Goal: Task Accomplishment & Management: Manage account settings

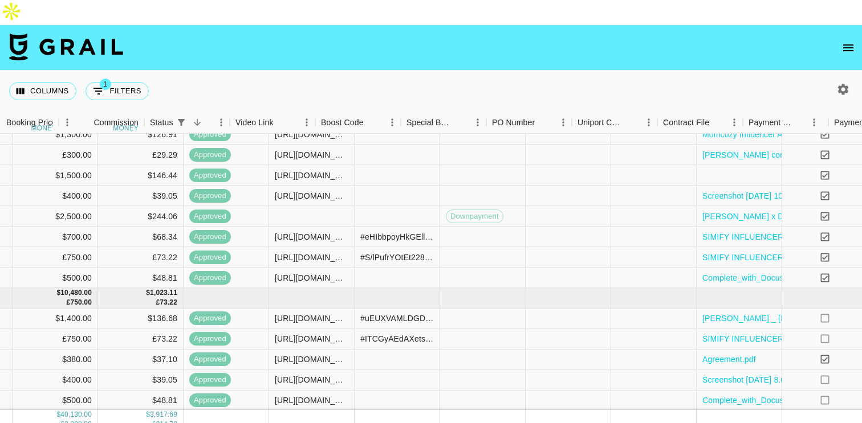
scroll to position [87, 973]
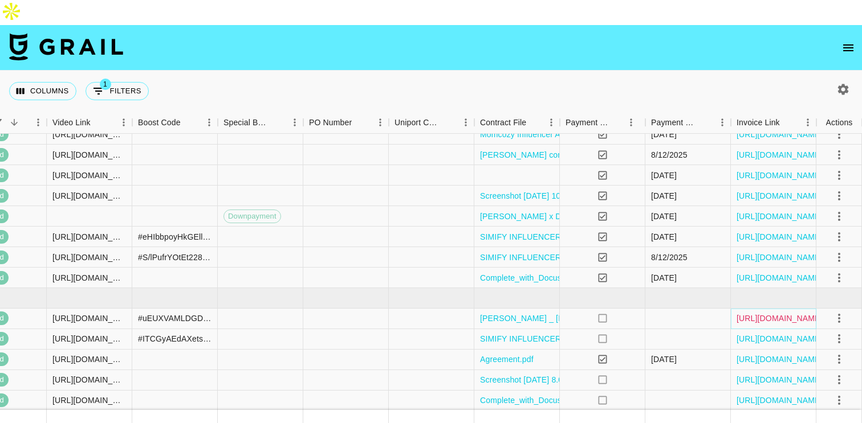
click at [769, 313] on link "[URL][DOMAIN_NAME]" at bounding box center [779, 318] width 86 height 11
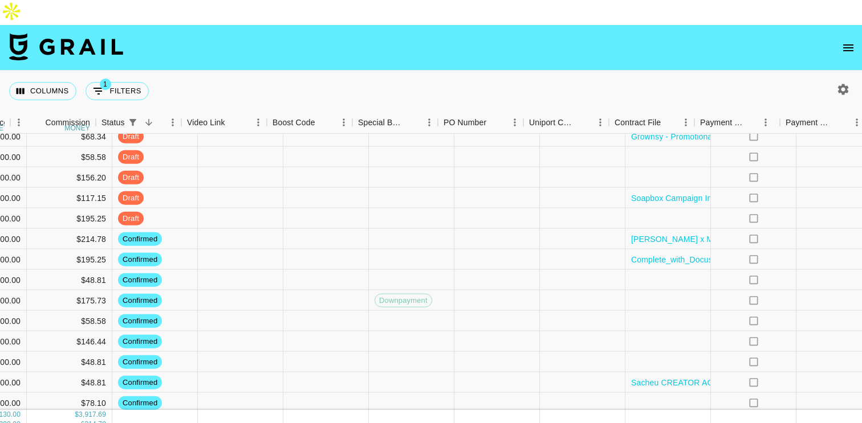
scroll to position [433, 973]
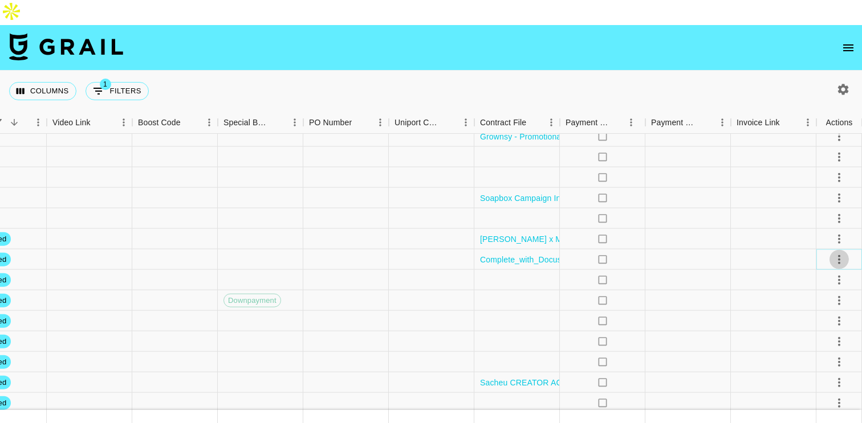
click at [838, 255] on icon "select merge strategy" at bounding box center [839, 259] width 2 height 9
click at [820, 297] on li "Draft Created" at bounding box center [825, 300] width 74 height 21
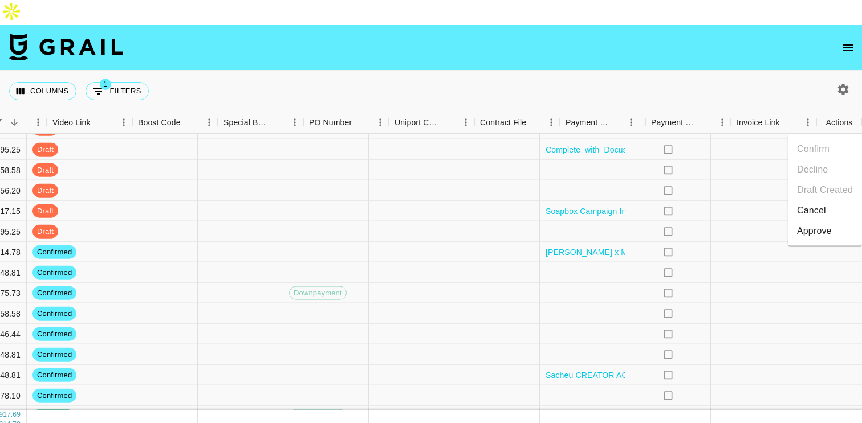
scroll to position [441, 973]
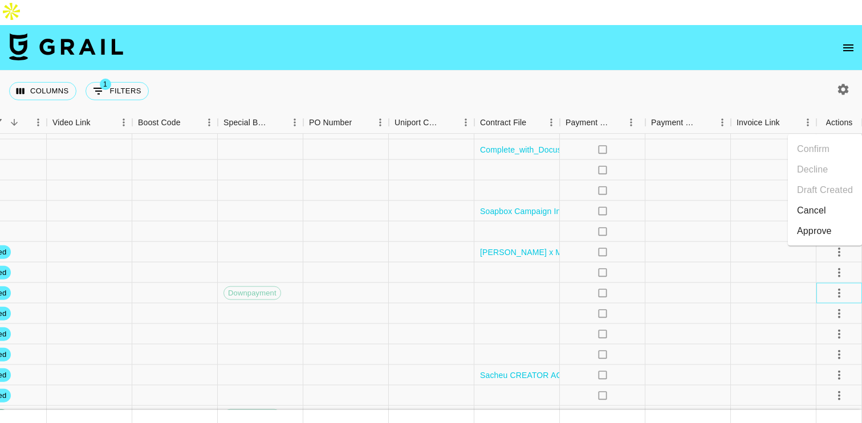
click at [816, 283] on div at bounding box center [839, 293] width 46 height 21
click at [836, 286] on icon "select merge strategy" at bounding box center [839, 293] width 14 height 14
click at [812, 373] on div "Approve" at bounding box center [814, 375] width 35 height 14
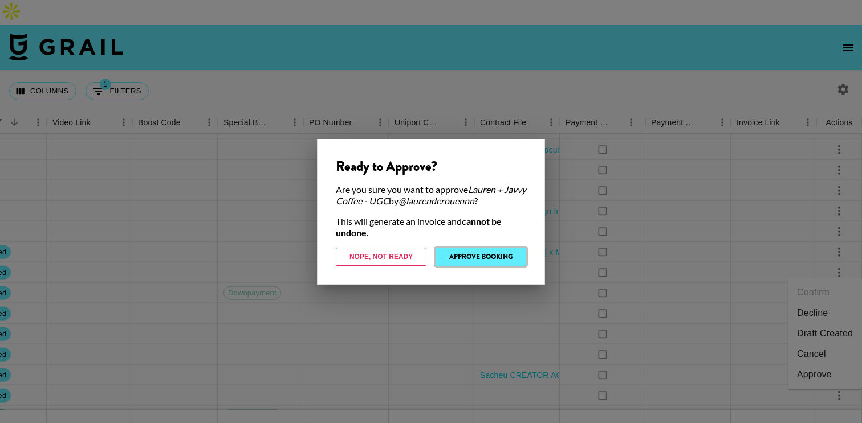
click at [471, 255] on button "Approve Booking" at bounding box center [480, 257] width 91 height 18
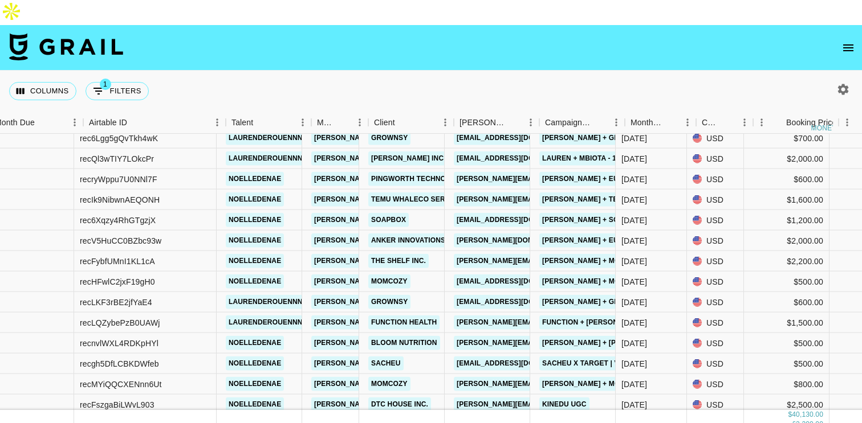
scroll to position [431, 0]
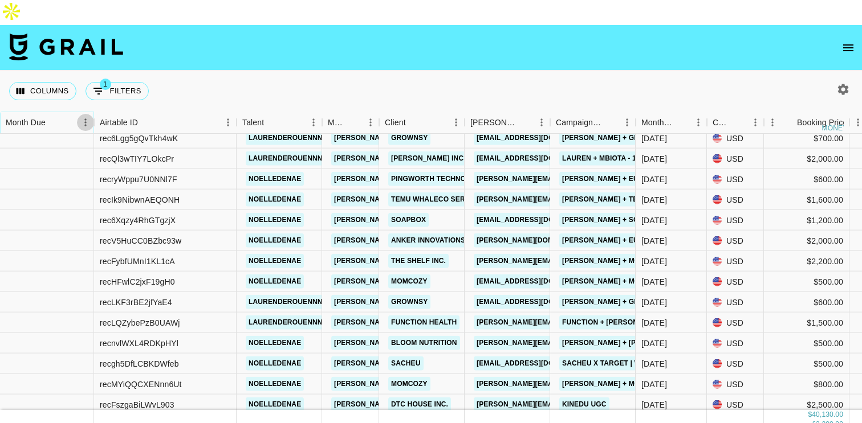
click at [82, 117] on icon "Menu" at bounding box center [85, 122] width 11 height 11
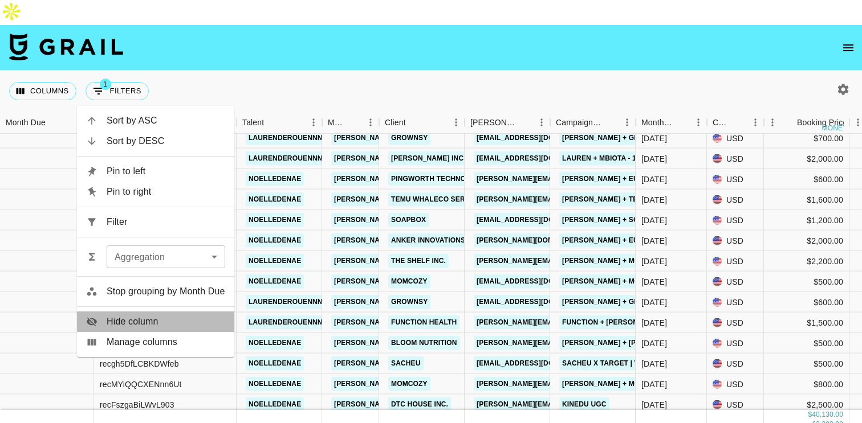
click at [124, 315] on li "Hide column" at bounding box center [155, 322] width 157 height 21
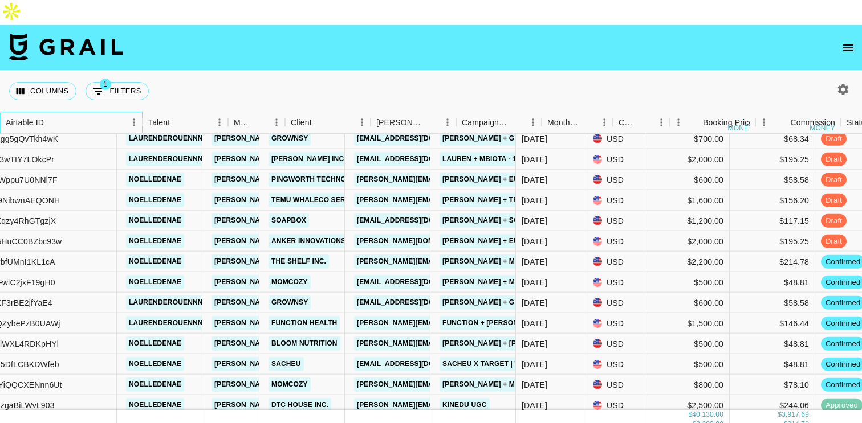
scroll to position [431, 0]
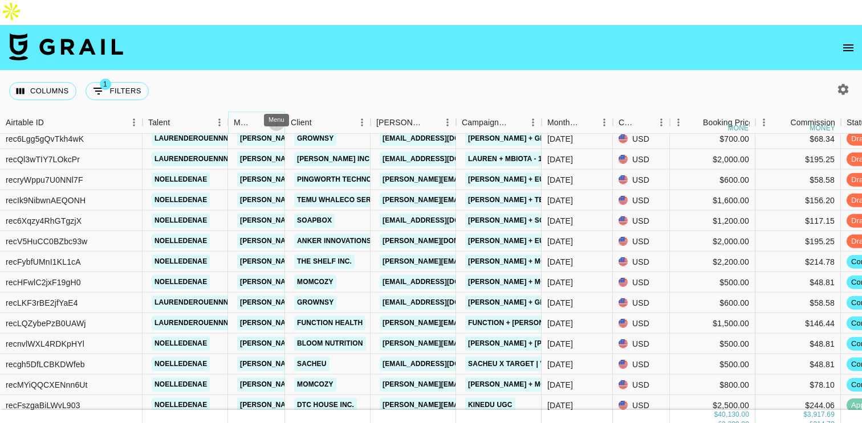
click at [276, 119] on icon "Menu" at bounding box center [276, 122] width 2 height 7
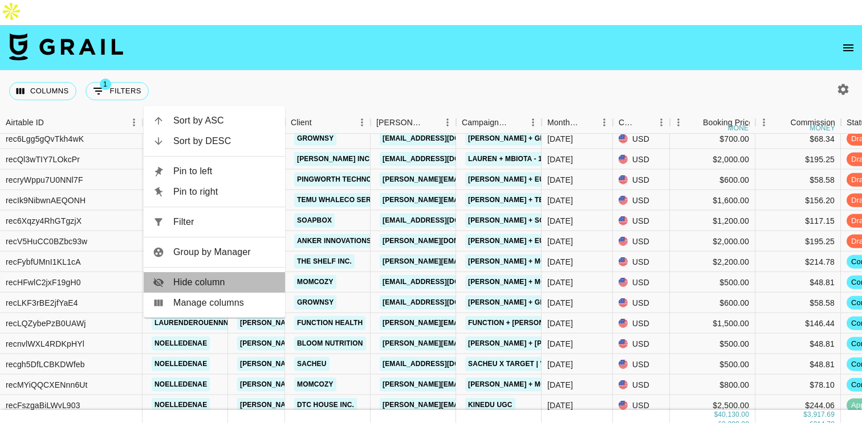
click at [231, 284] on span "Hide column" at bounding box center [224, 283] width 103 height 14
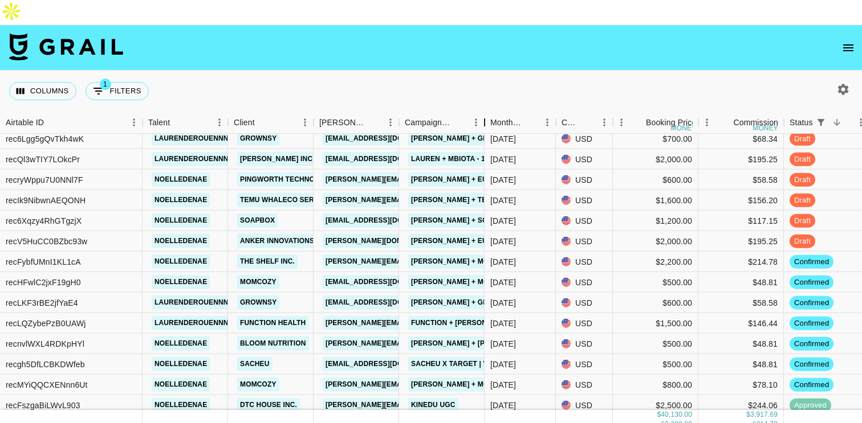
click at [478, 112] on div "Campaign (Type)" at bounding box center [485, 123] width 14 height 22
click at [475, 117] on icon "Menu" at bounding box center [475, 122] width 11 height 11
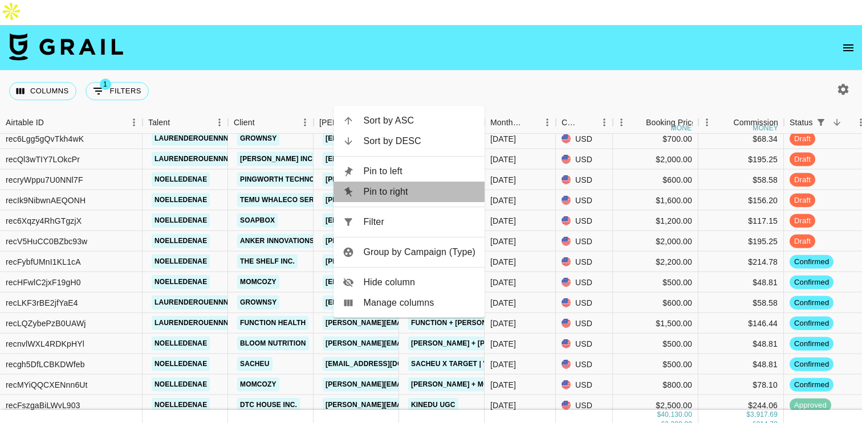
click at [407, 193] on span "Pin to right" at bounding box center [419, 192] width 112 height 14
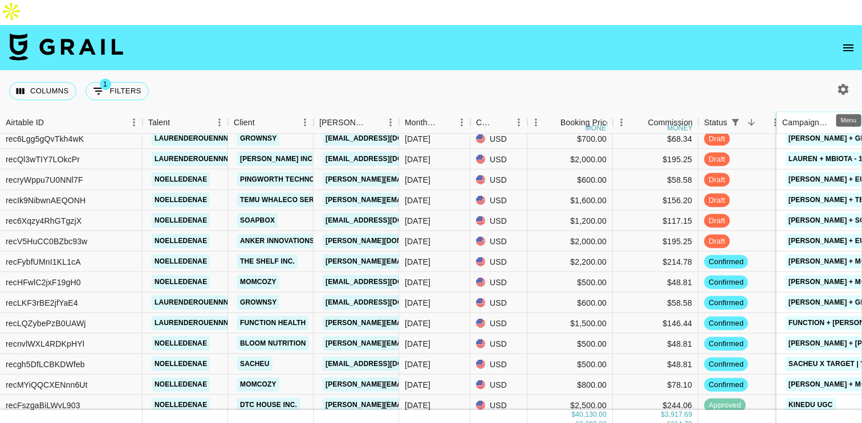
click at [850, 117] on icon "Menu" at bounding box center [852, 122] width 11 height 11
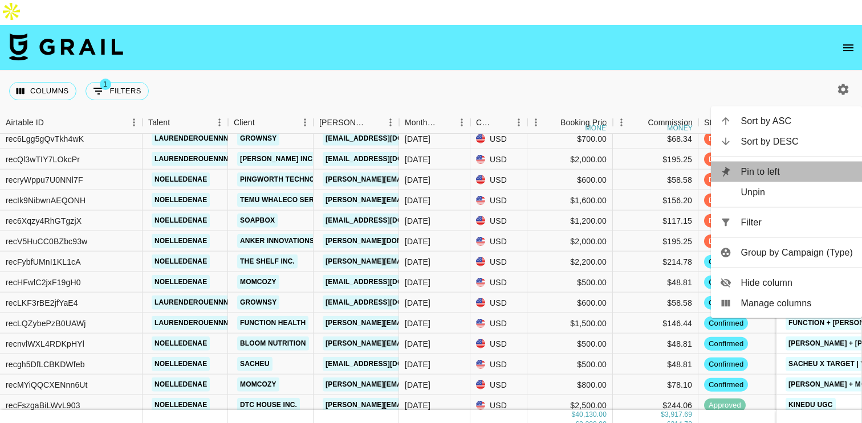
click at [774, 170] on span "Pin to left" at bounding box center [796, 172] width 112 height 14
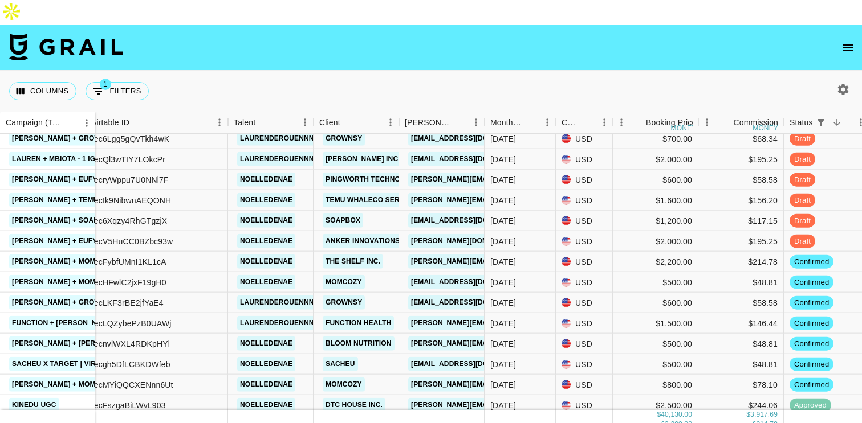
drag, startPoint x: 82, startPoint y: 103, endPoint x: 92, endPoint y: 115, distance: 15.4
click at [92, 116] on div "Campaign (Type) Airtable ID Talent Client [PERSON_NAME] Month Due Currency Book…" at bounding box center [431, 271] width 862 height 319
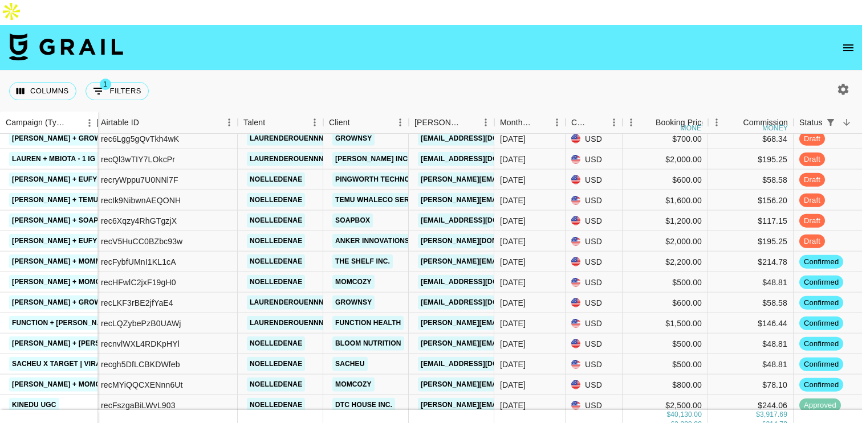
click at [96, 112] on div "Campaign (Type)" at bounding box center [98, 123] width 14 height 22
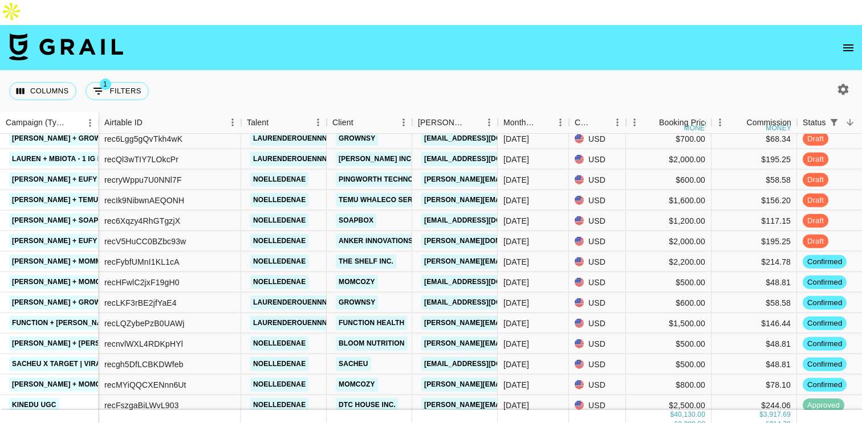
click at [218, 79] on div "Columns 1 Filters + Booking" at bounding box center [431, 91] width 862 height 41
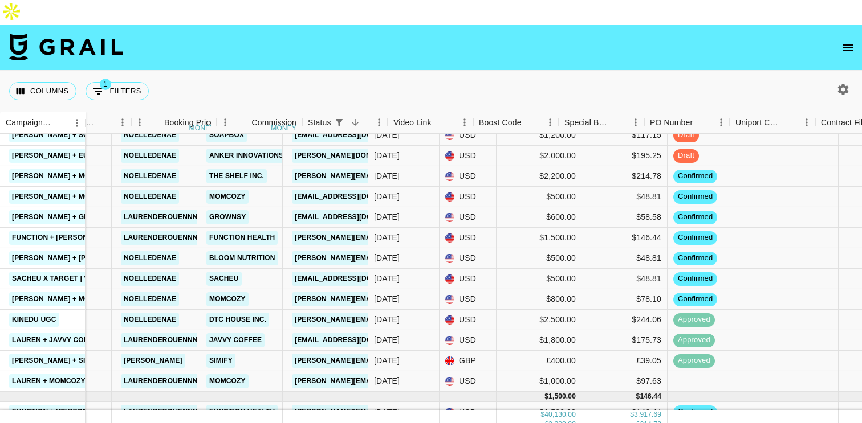
scroll to position [516, 0]
